Goal: Task Accomplishment & Management: Complete application form

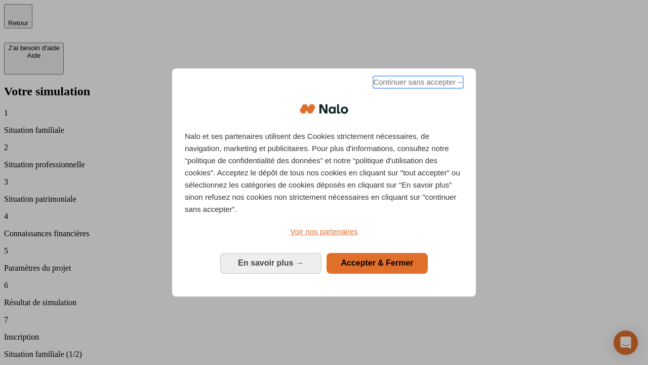
click at [417, 84] on span "Continuer sans accepter →" at bounding box center [418, 82] width 90 height 12
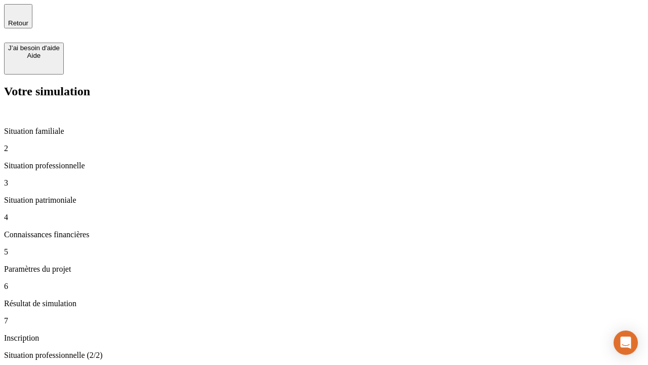
type input "30 000"
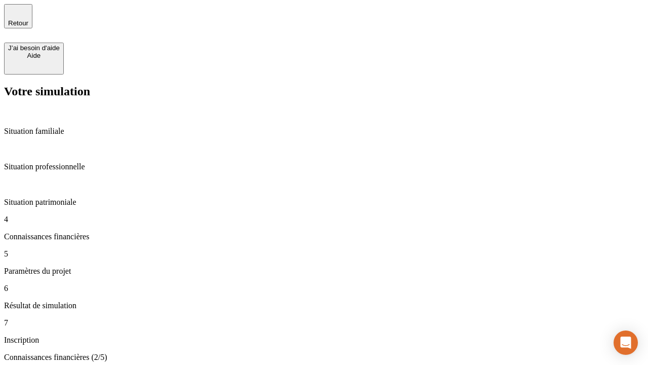
scroll to position [59, 0]
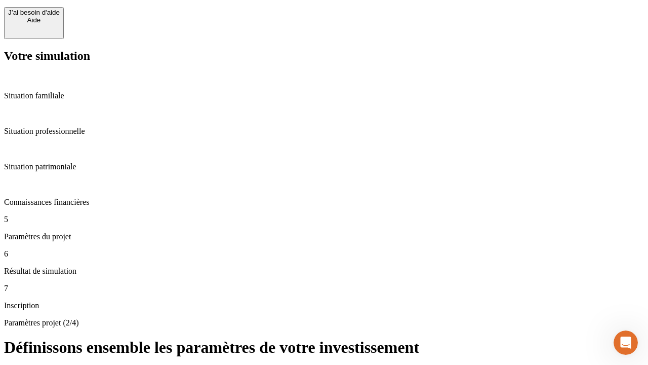
type input "25"
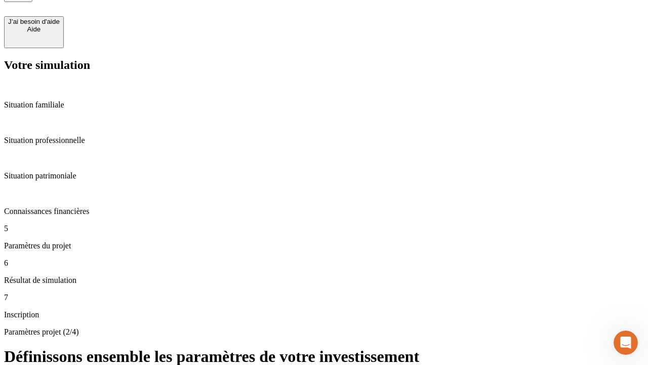
type input "1 000"
type input "640"
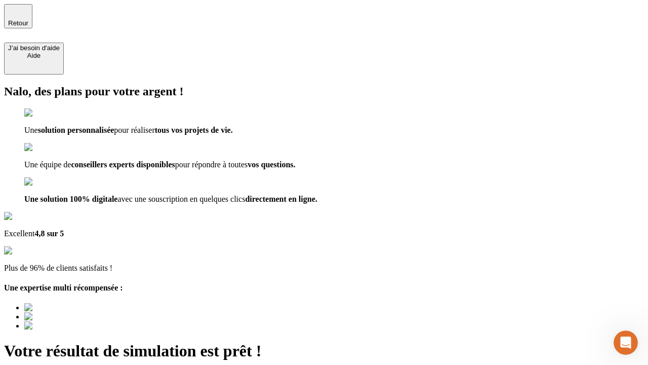
type input "[EMAIL_ADDRESS][PERSON_NAME][DOMAIN_NAME]"
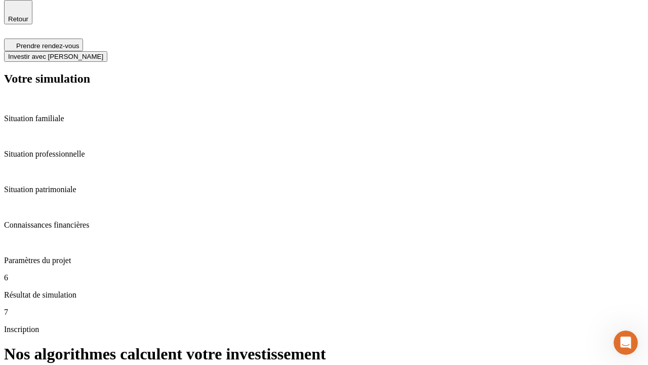
click at [103, 53] on span "Investir avec [PERSON_NAME]" at bounding box center [55, 57] width 95 height 8
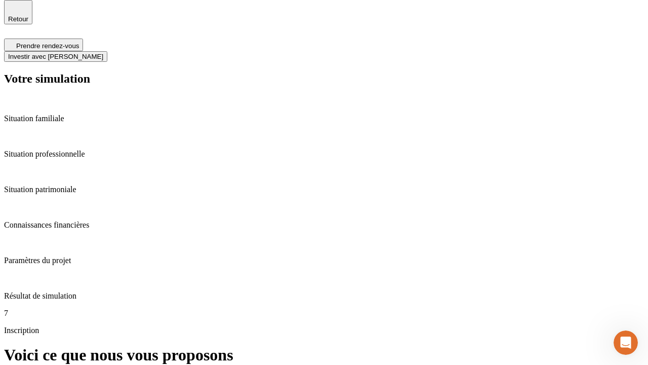
scroll to position [3, 0]
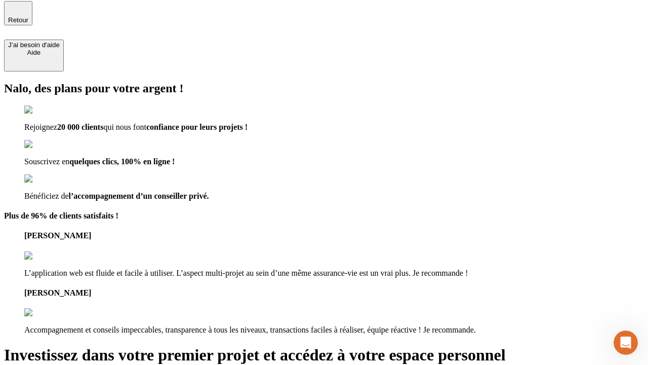
type input "[PERSON_NAME][EMAIL_ADDRESS][DOMAIN_NAME]"
